Goal: Task Accomplishment & Management: Manage account settings

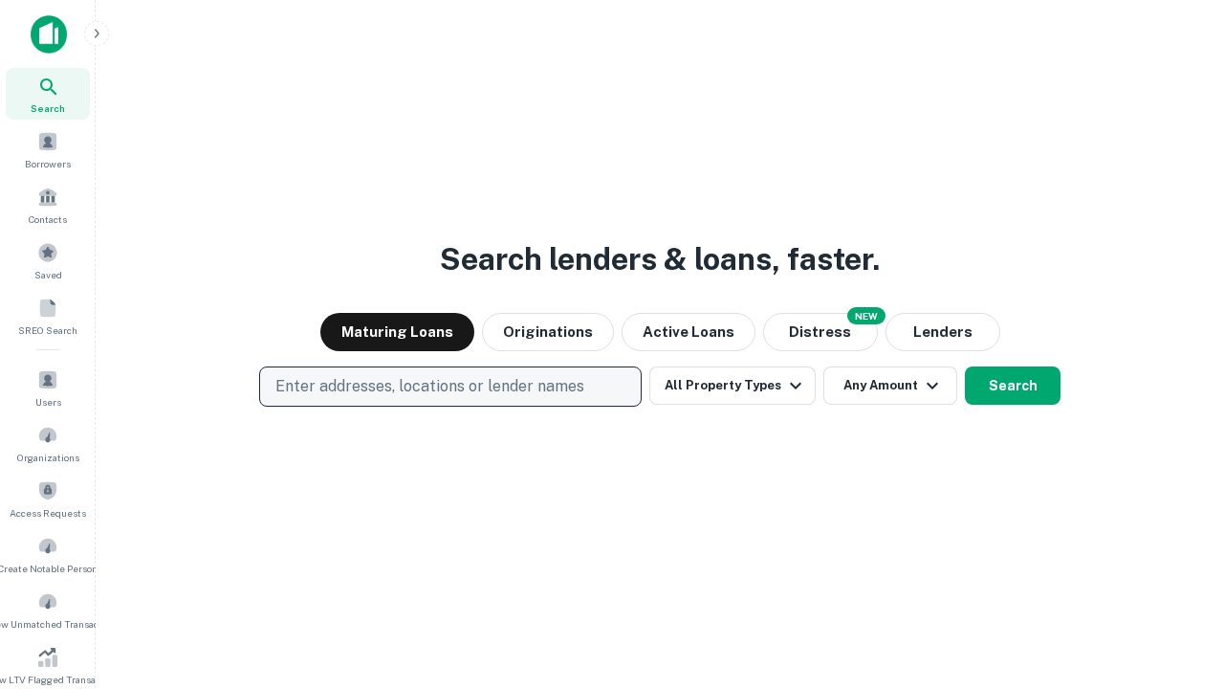
click at [450, 386] on p "Enter addresses, locations or lender names" at bounding box center [430, 386] width 309 height 23
type input "**********"
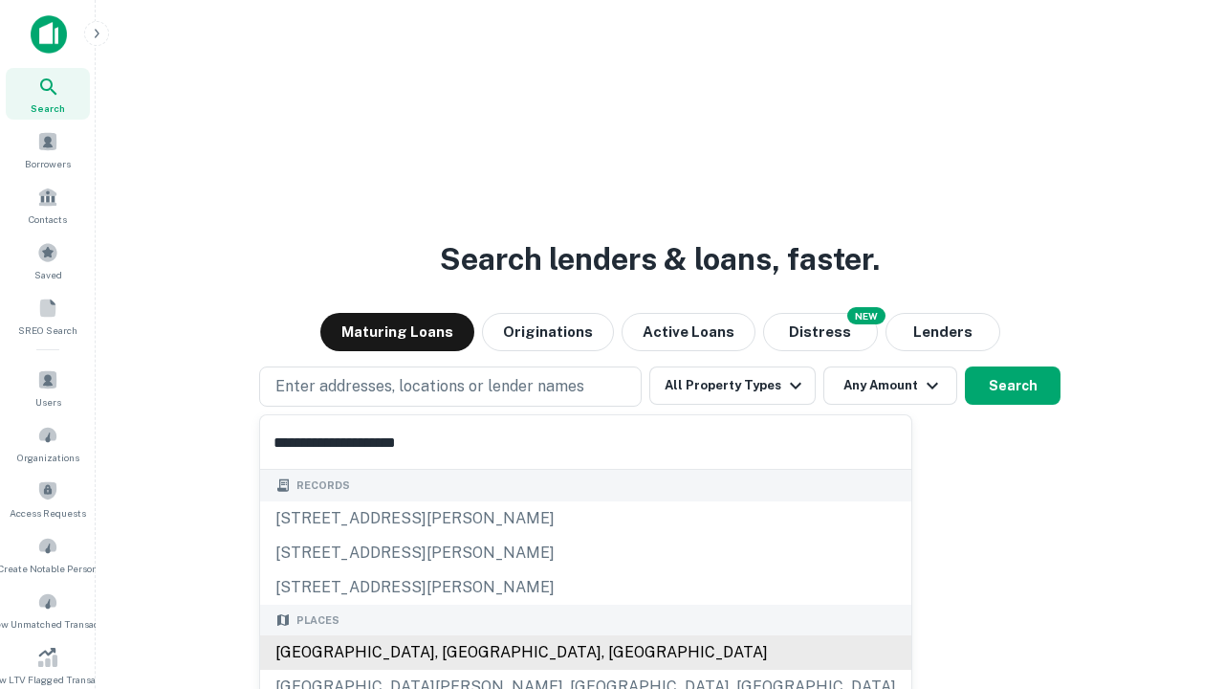
click at [457, 652] on div "[GEOGRAPHIC_DATA], [GEOGRAPHIC_DATA], [GEOGRAPHIC_DATA]" at bounding box center [585, 652] width 651 height 34
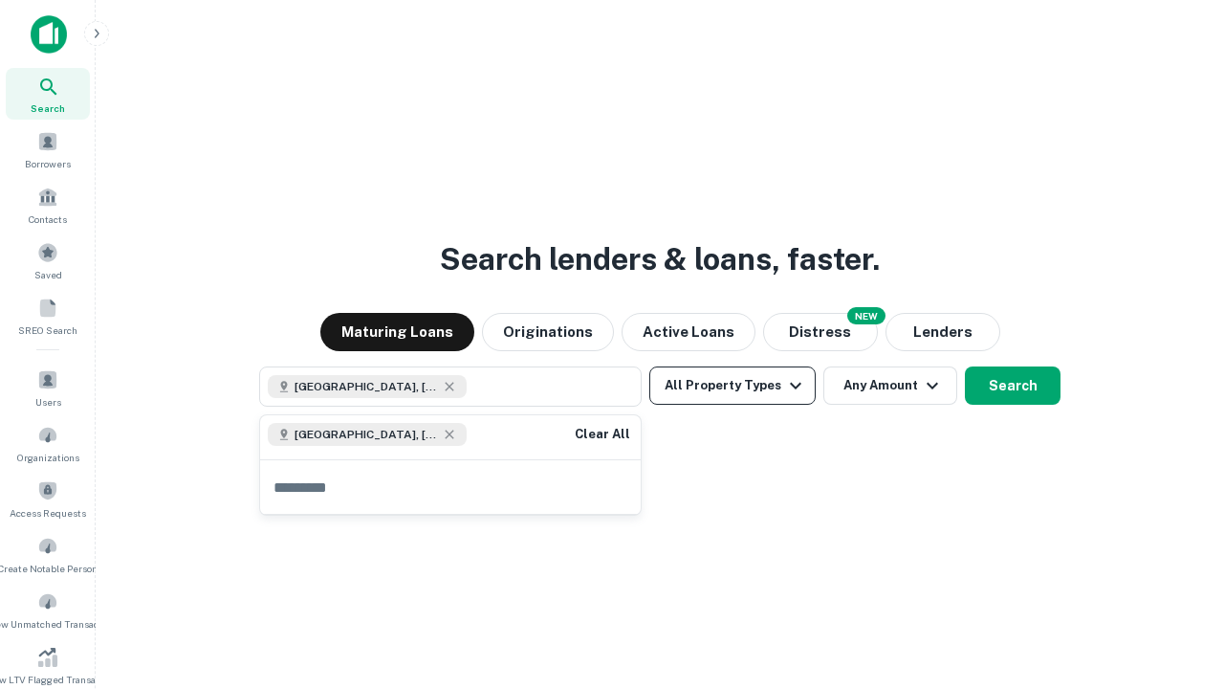
click at [733, 386] on button "All Property Types" at bounding box center [733, 385] width 166 height 38
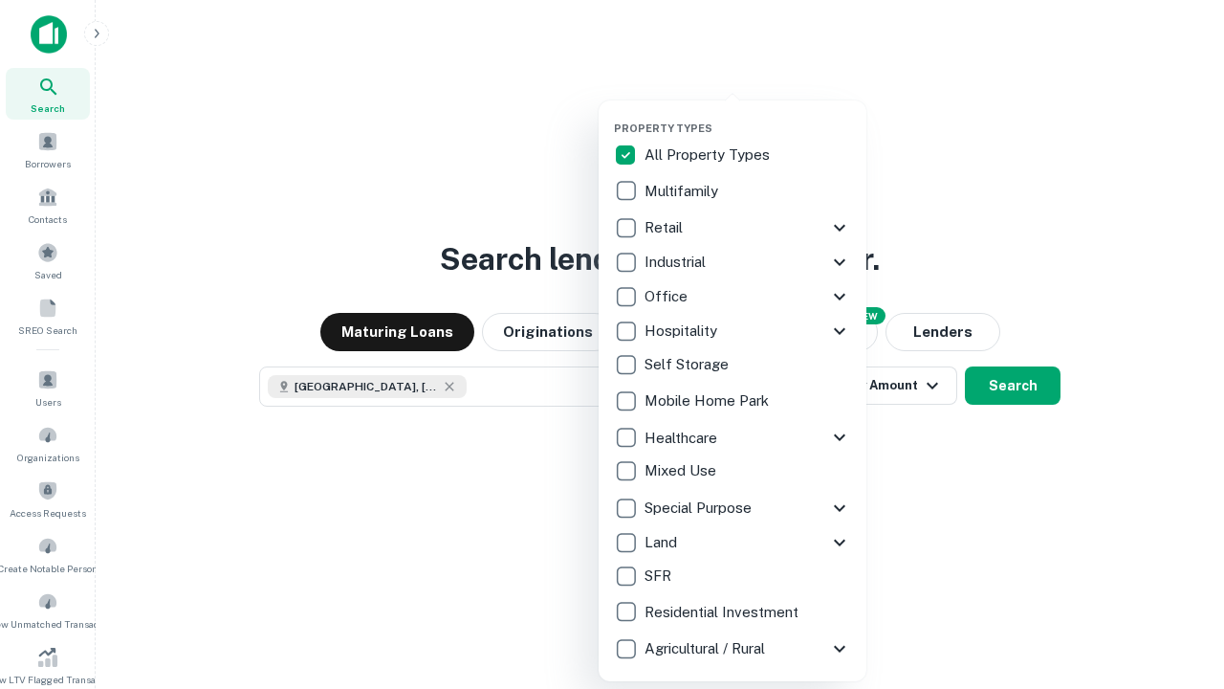
click at [748, 116] on button "button" at bounding box center [748, 116] width 268 height 1
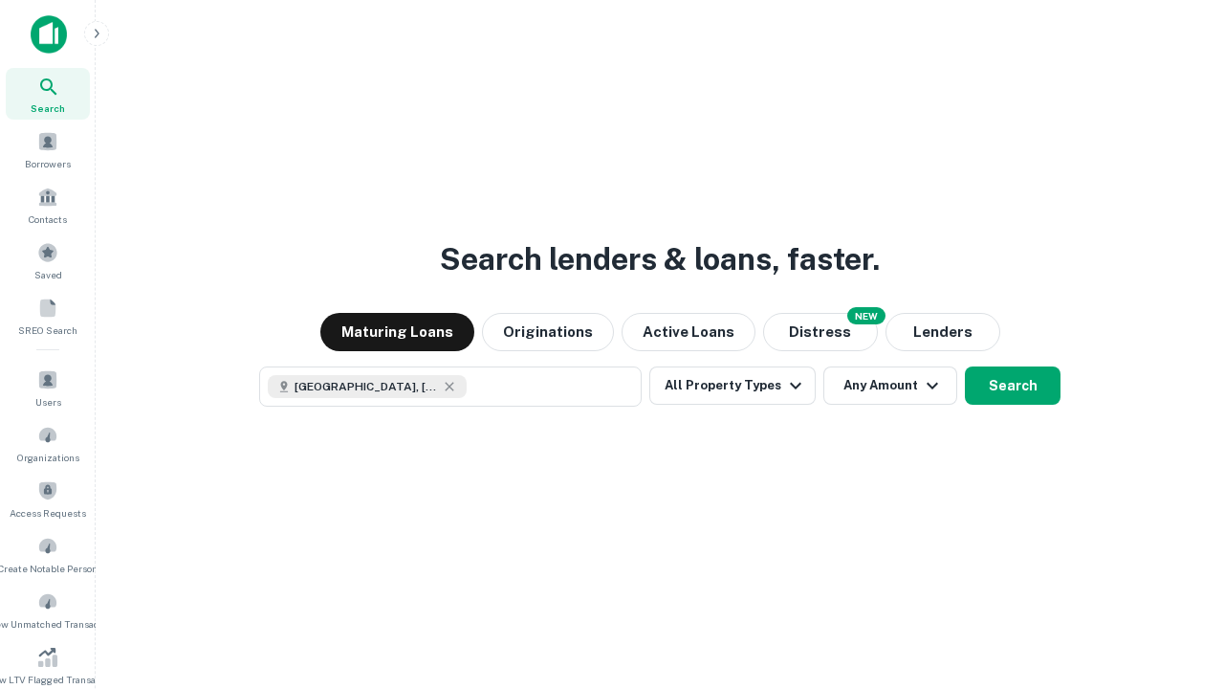
scroll to position [11, 231]
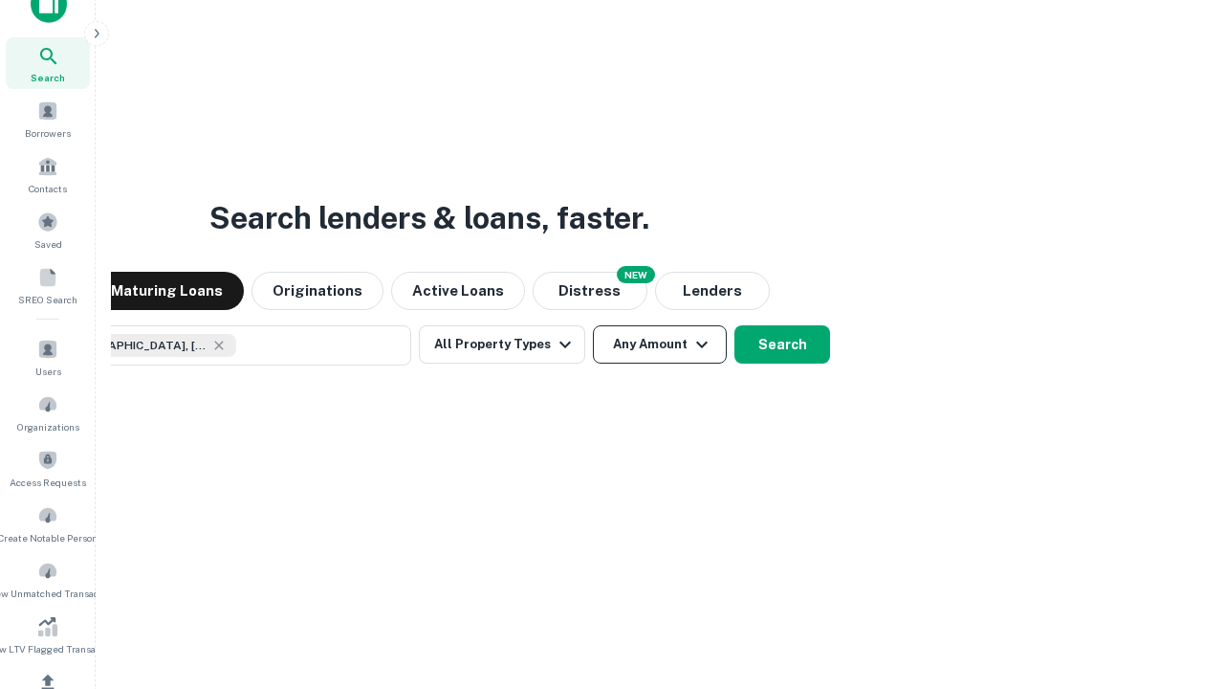
click at [593, 325] on button "Any Amount" at bounding box center [660, 344] width 134 height 38
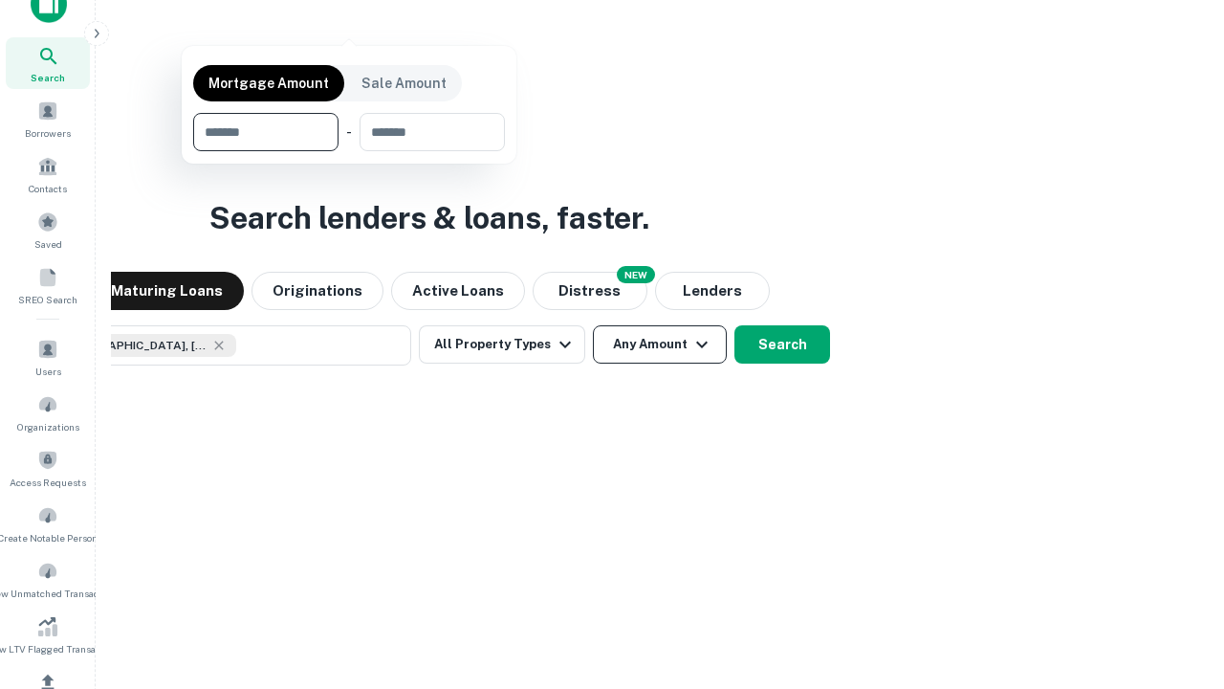
scroll to position [229, 0]
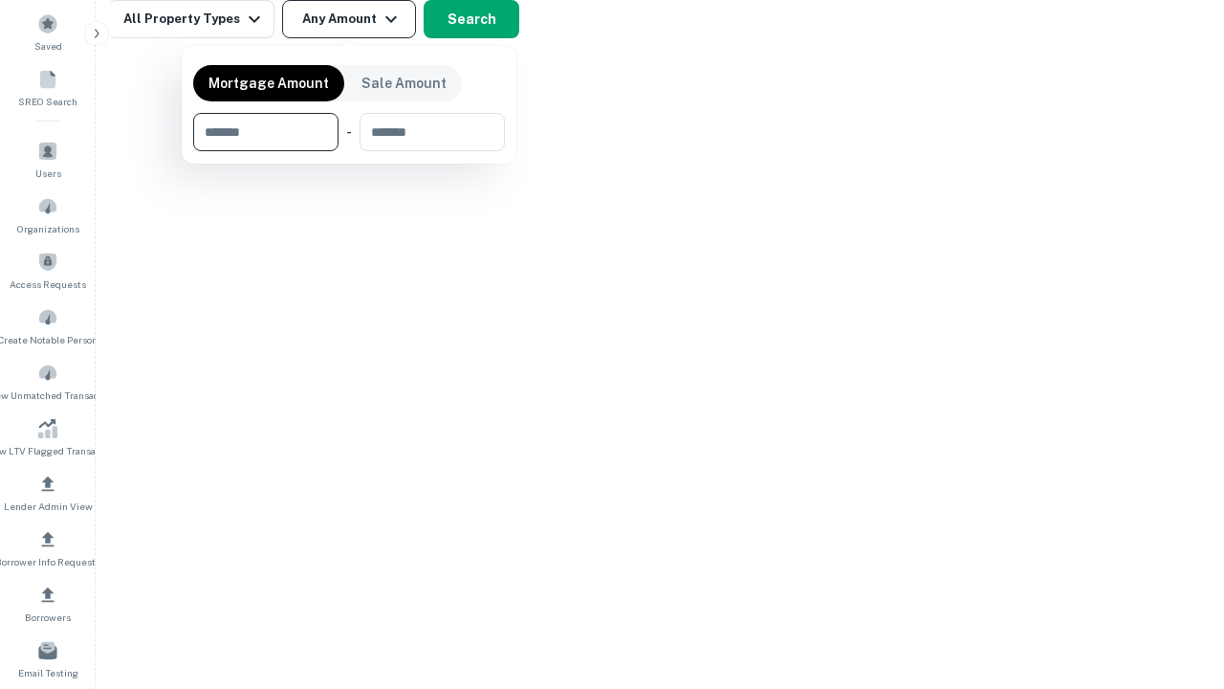
type input "*******"
click at [349, 151] on button "button" at bounding box center [349, 151] width 312 height 1
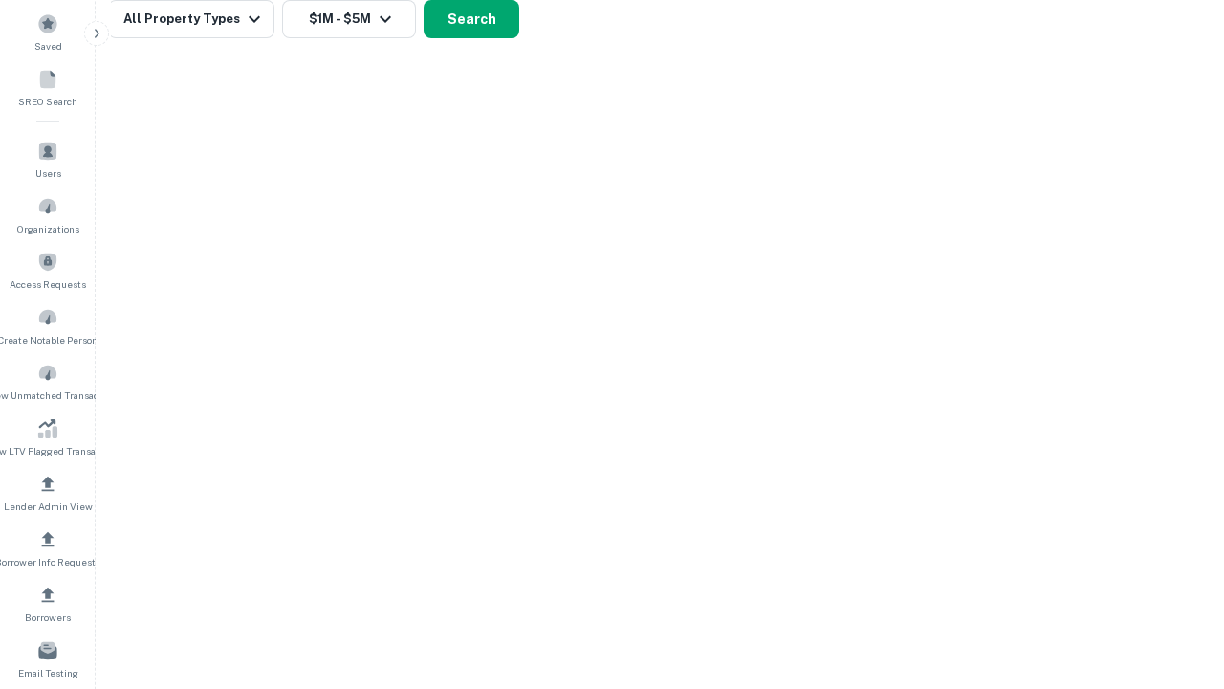
scroll to position [11, 353]
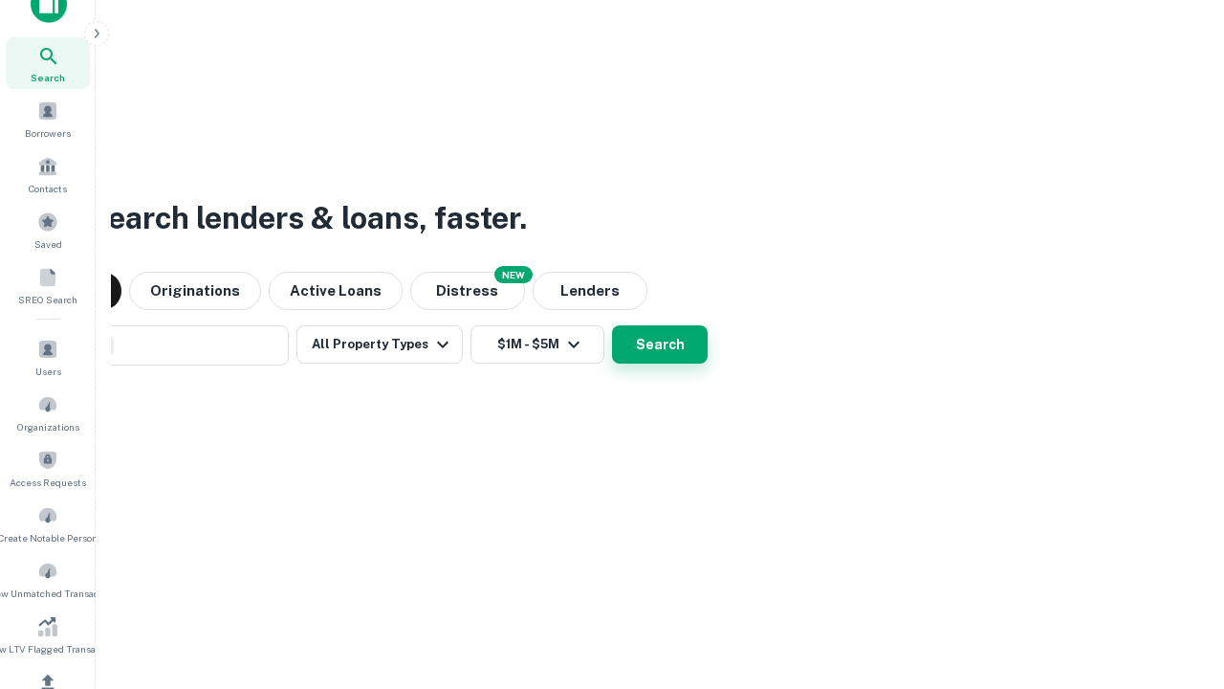
click at [612, 325] on button "Search" at bounding box center [660, 344] width 96 height 38
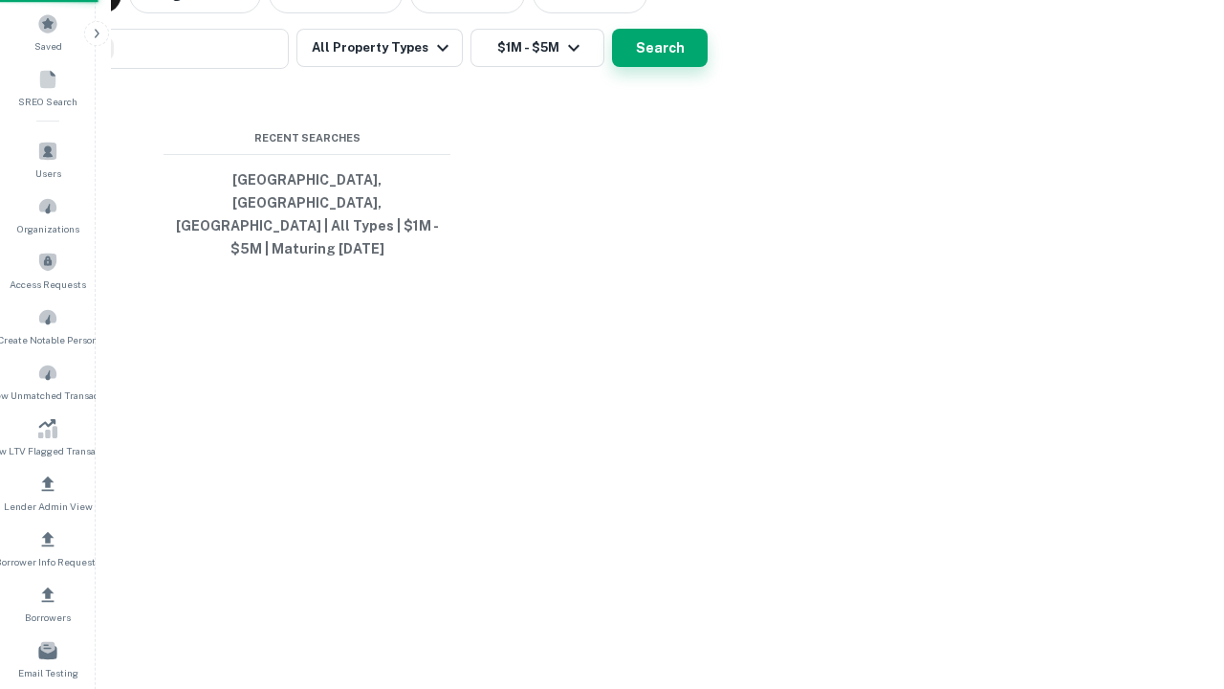
scroll to position [62, 541]
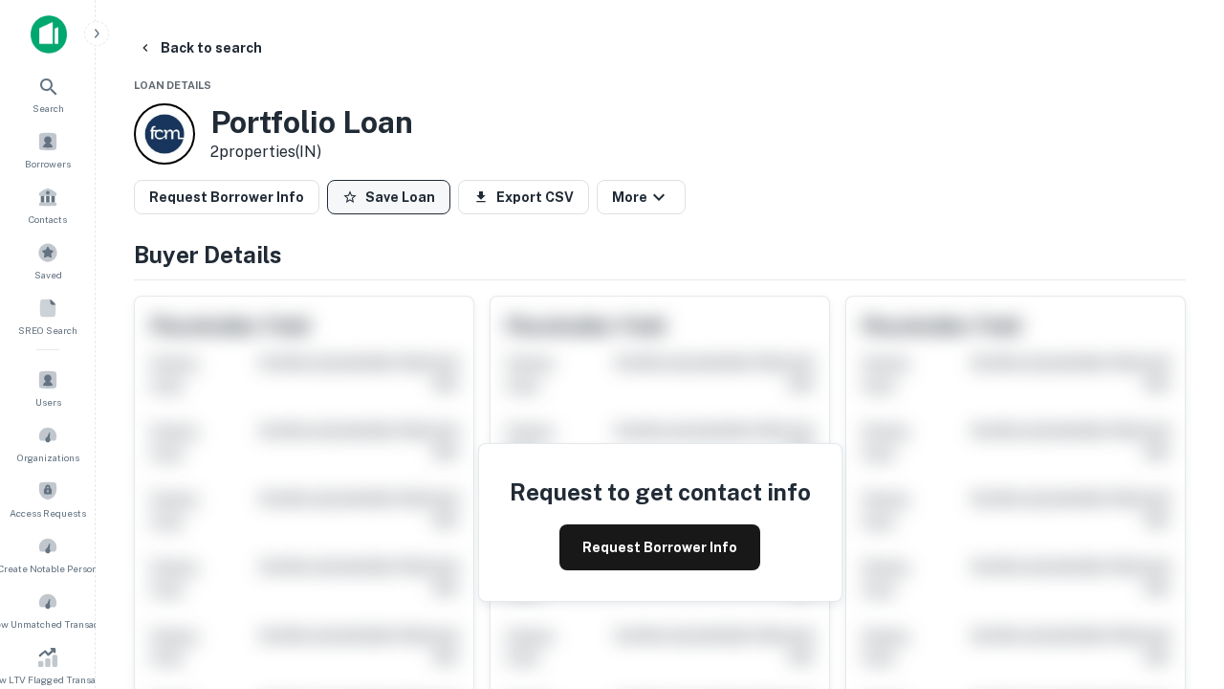
click at [388, 197] on button "Save Loan" at bounding box center [388, 197] width 123 height 34
click at [393, 197] on button "Loan Saved" at bounding box center [393, 197] width 132 height 34
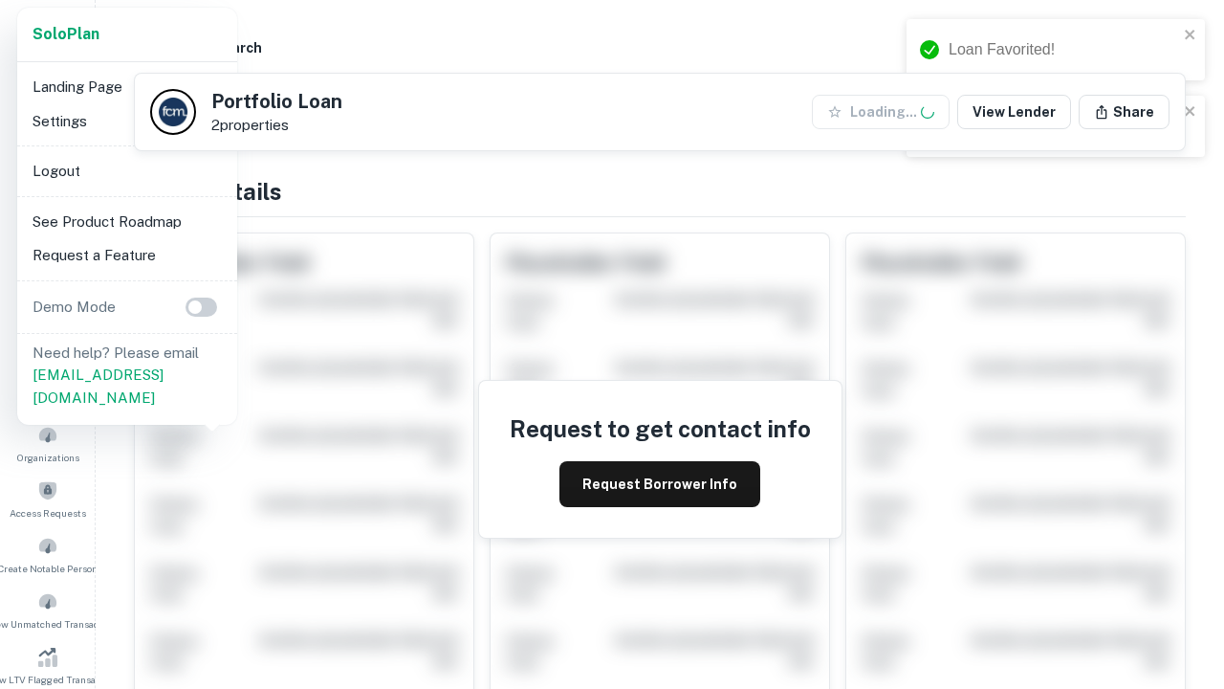
scroll to position [667, 0]
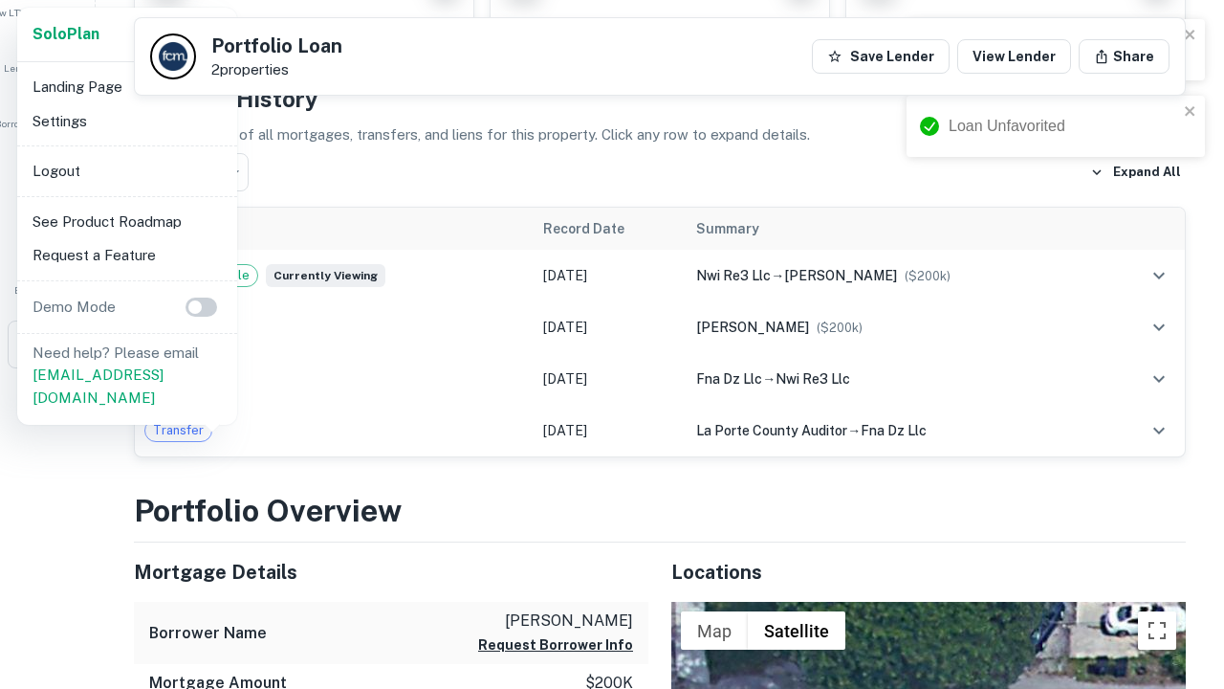
click at [126, 170] on li "Logout" at bounding box center [127, 171] width 205 height 34
